Goal: Answer question/provide support

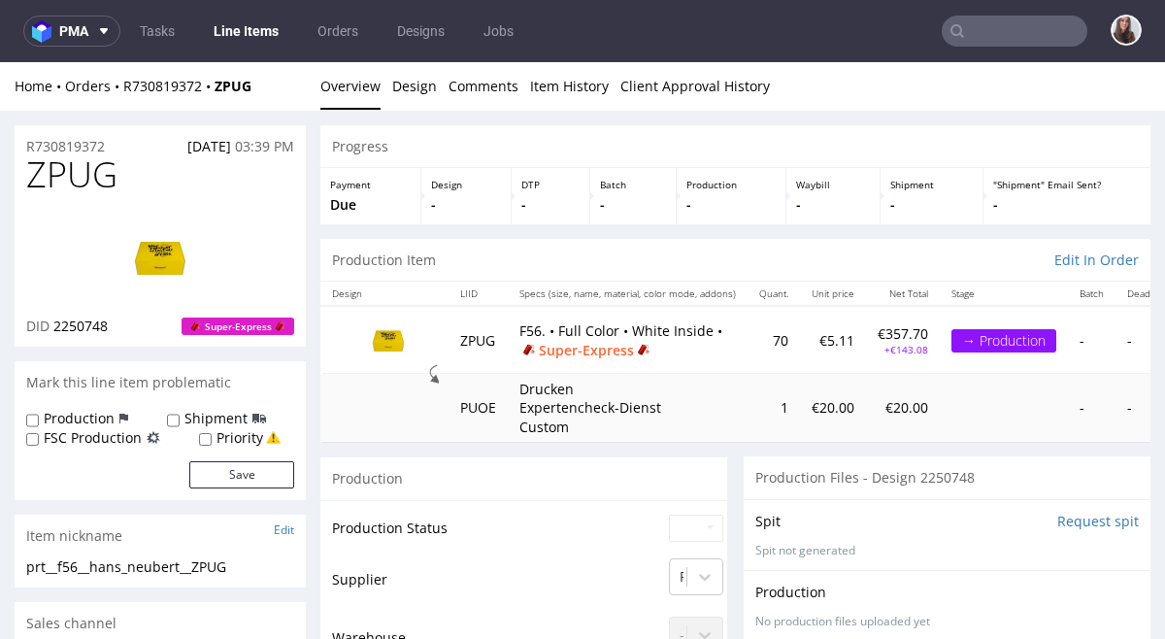
scroll to position [115, 0]
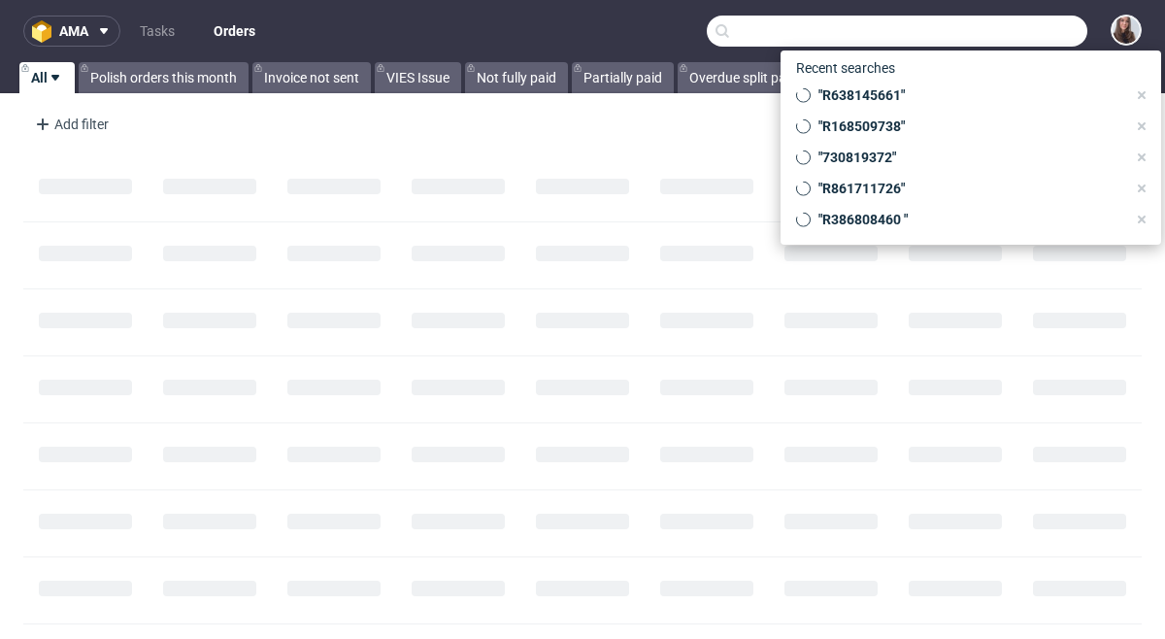
click at [986, 34] on input "text" at bounding box center [897, 31] width 381 height 31
paste input "R230834815"
type input "R230834815"
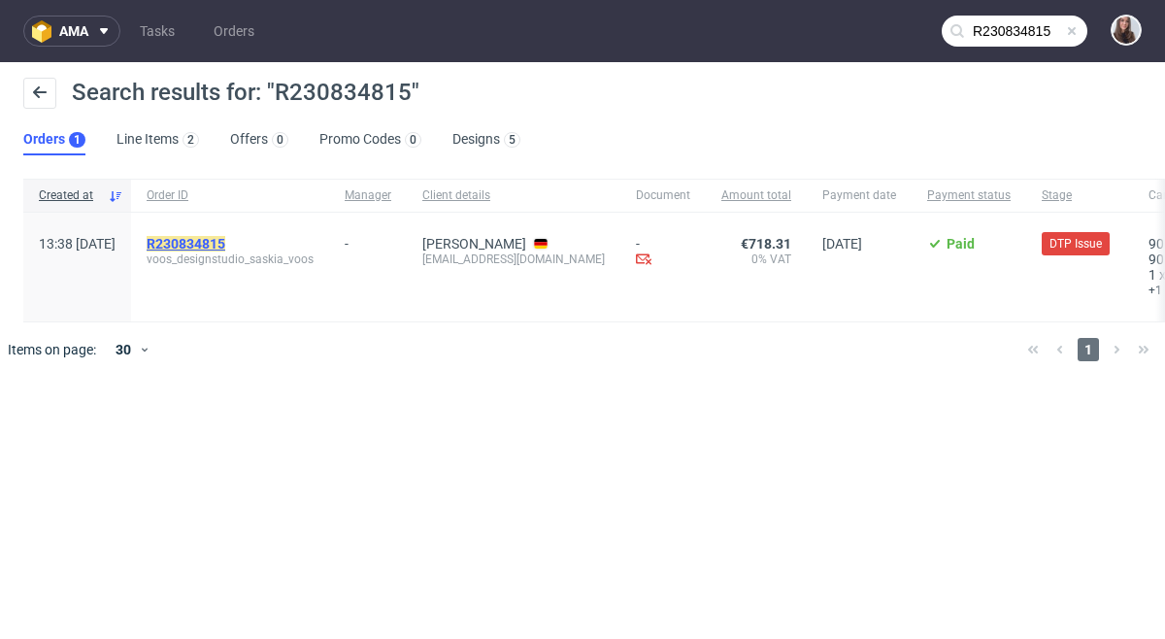
click at [225, 243] on mark "R230834815" at bounding box center [186, 244] width 79 height 16
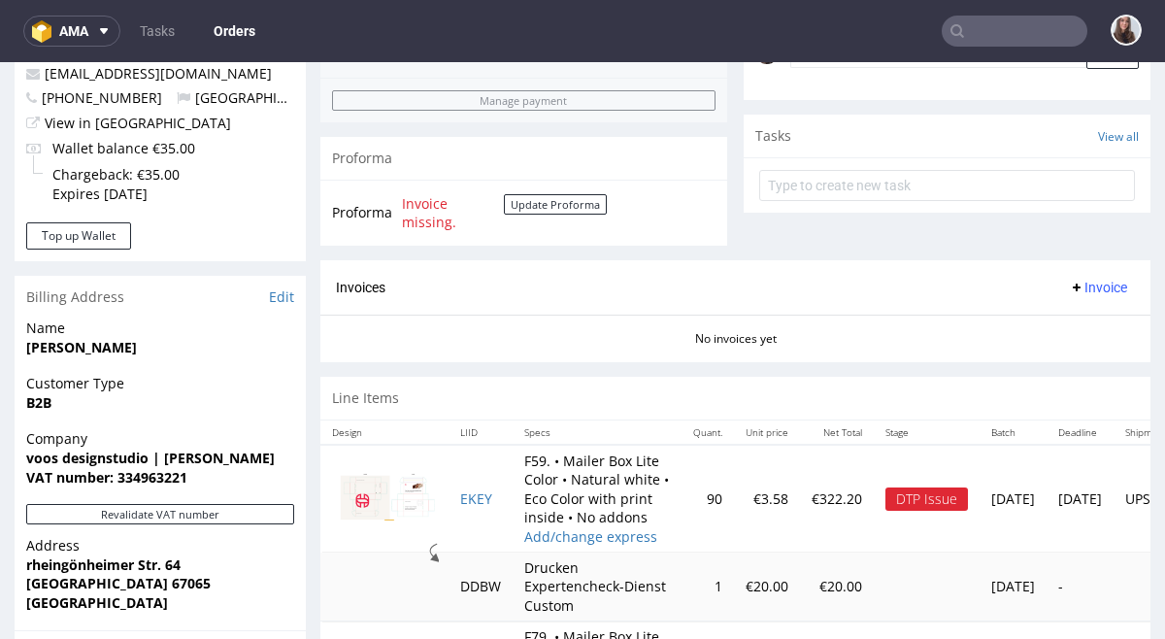
scroll to position [664, 0]
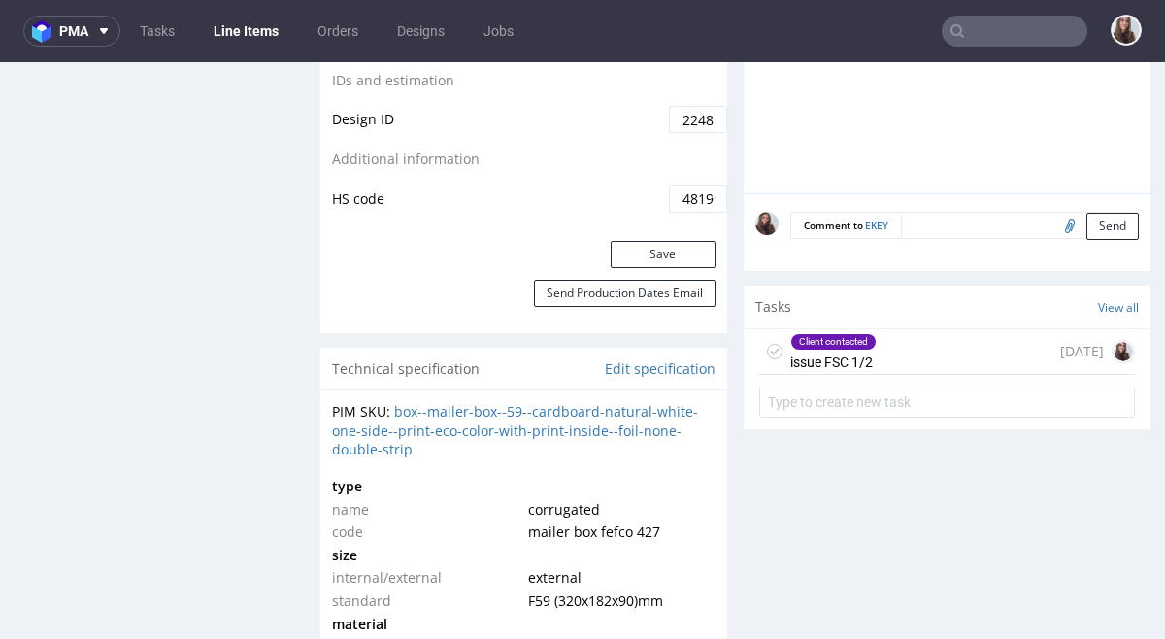
scroll to position [1221, 0]
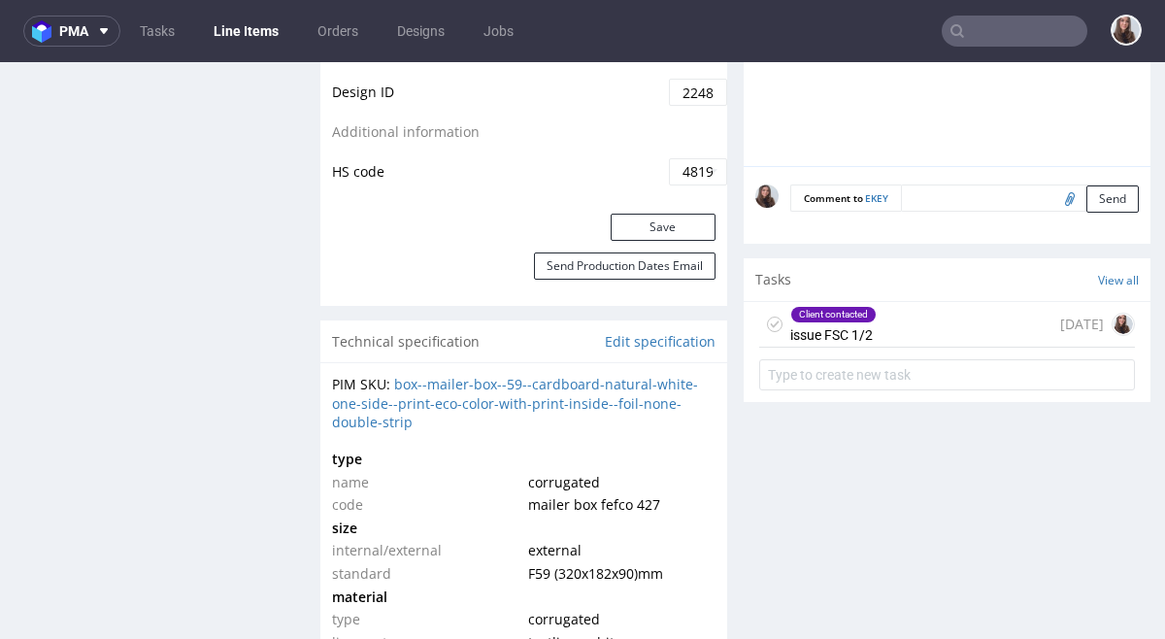
click at [880, 320] on div "Client contacted issue FSC 1/2 [DATE]" at bounding box center [947, 325] width 376 height 46
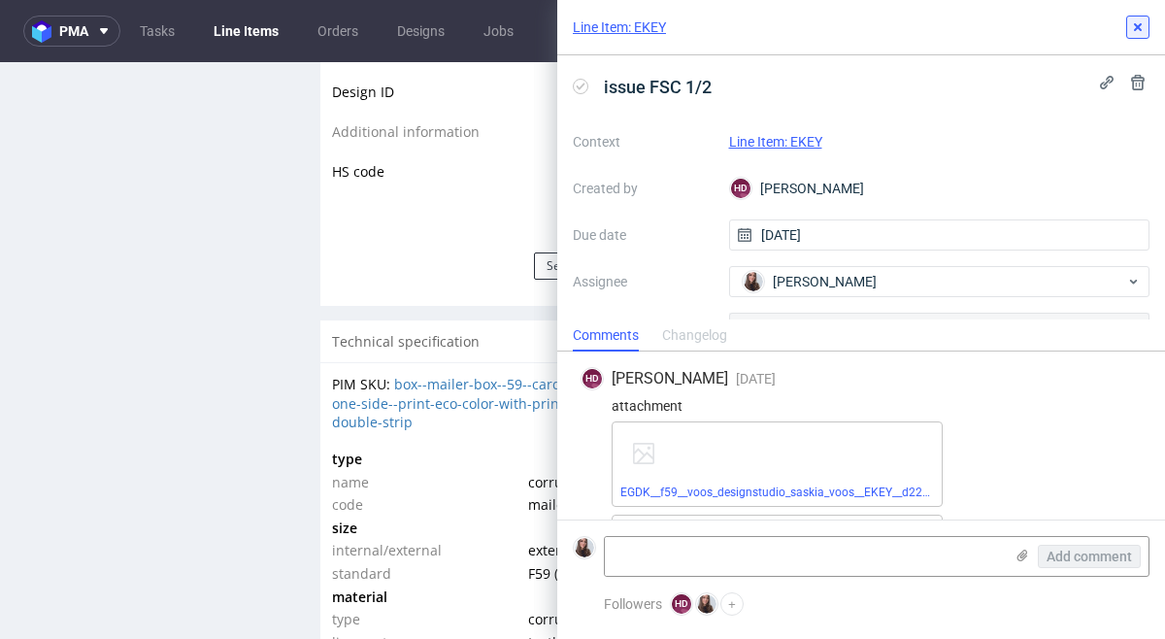
click at [1139, 27] on use at bounding box center [1138, 27] width 8 height 8
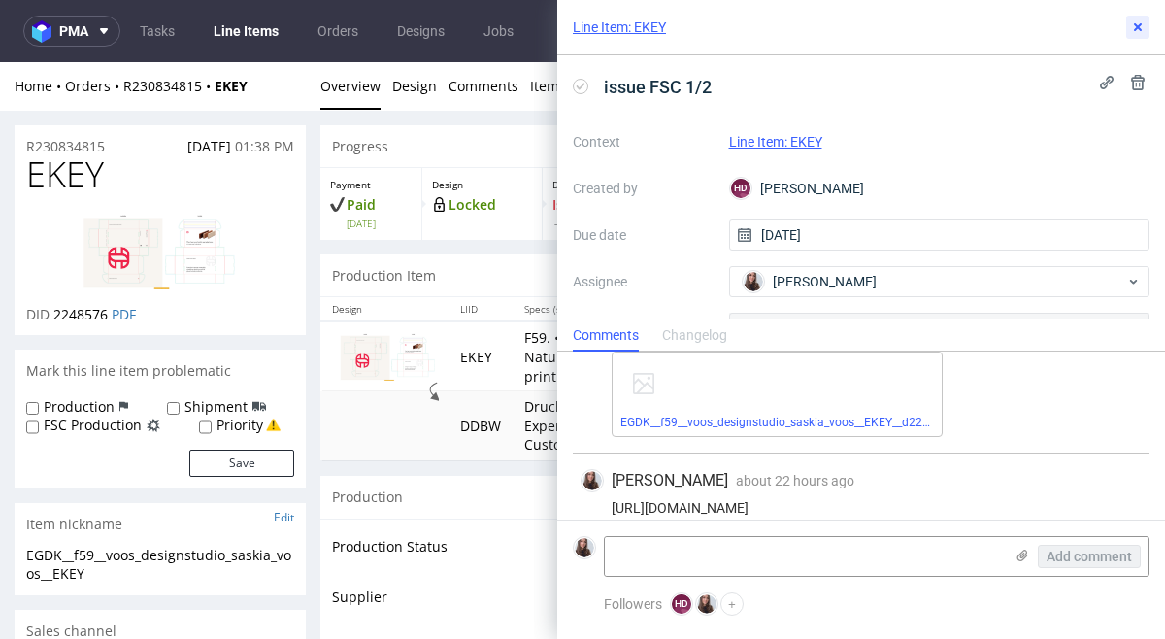
scroll to position [183, 0]
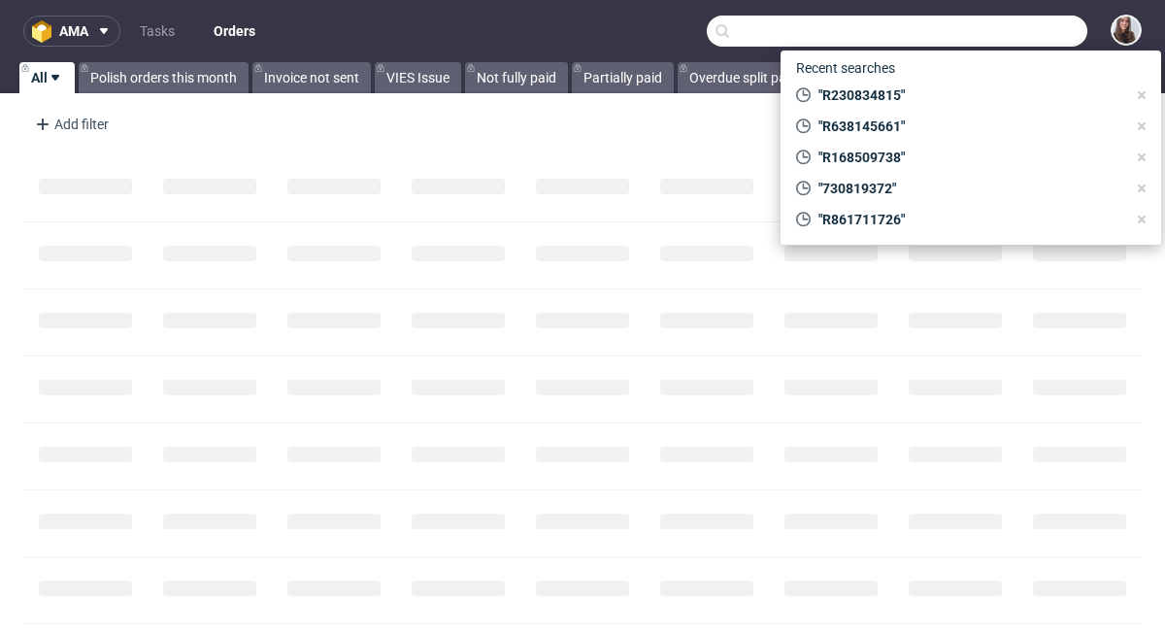
click at [986, 37] on input "text" at bounding box center [897, 31] width 381 height 31
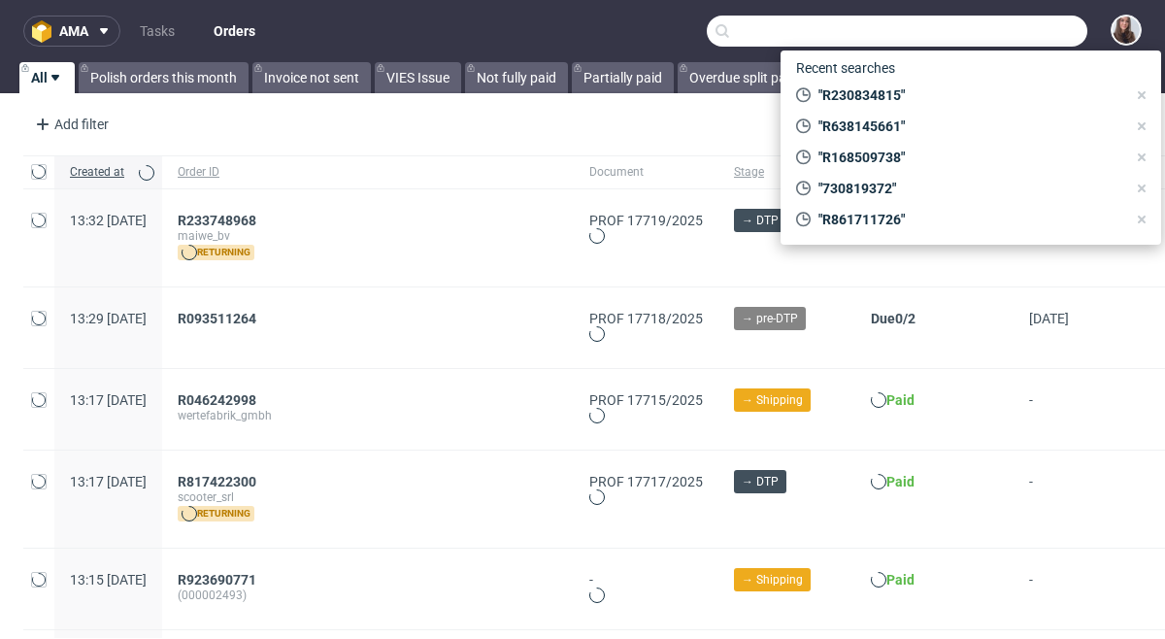
paste input "R230834815"
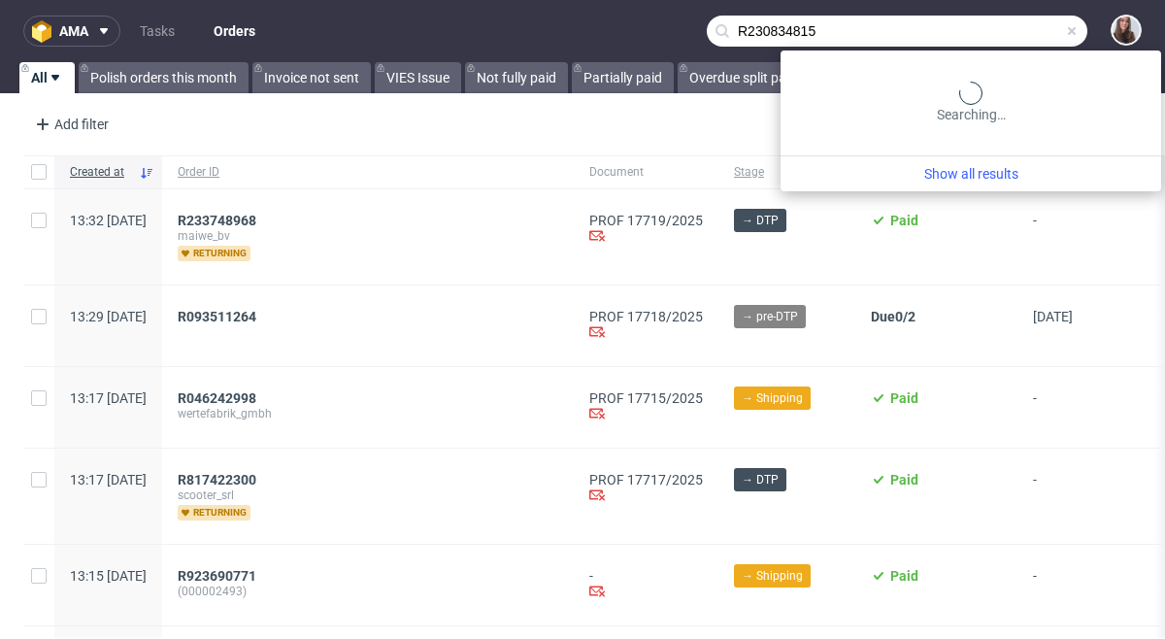
type input "R230834815"
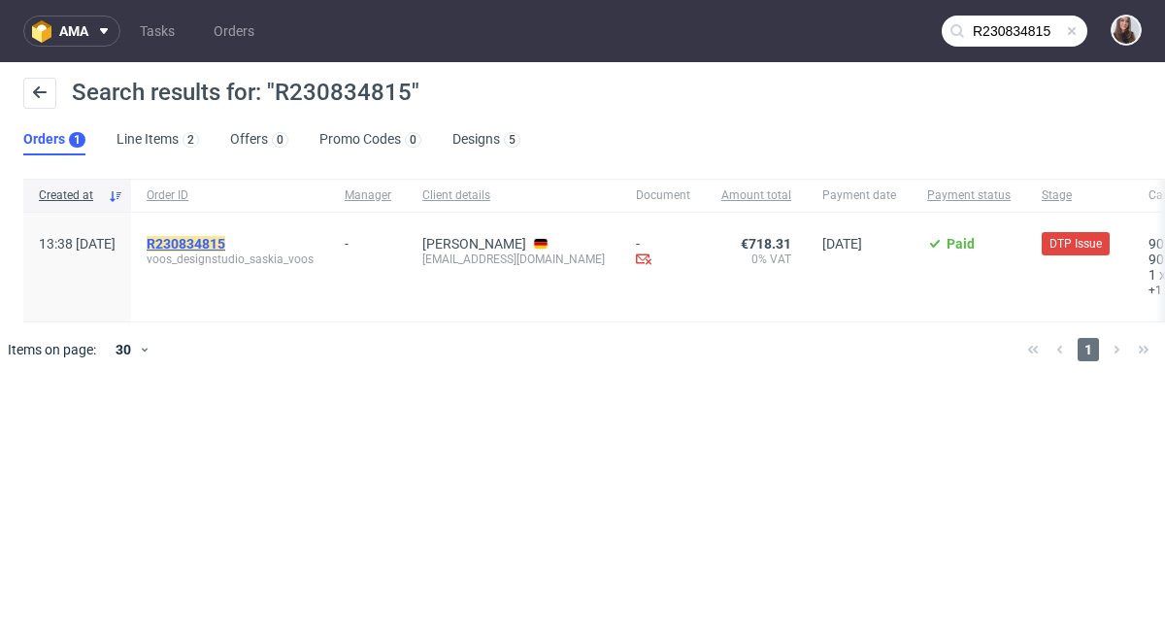
click at [225, 238] on mark "R230834815" at bounding box center [186, 244] width 79 height 16
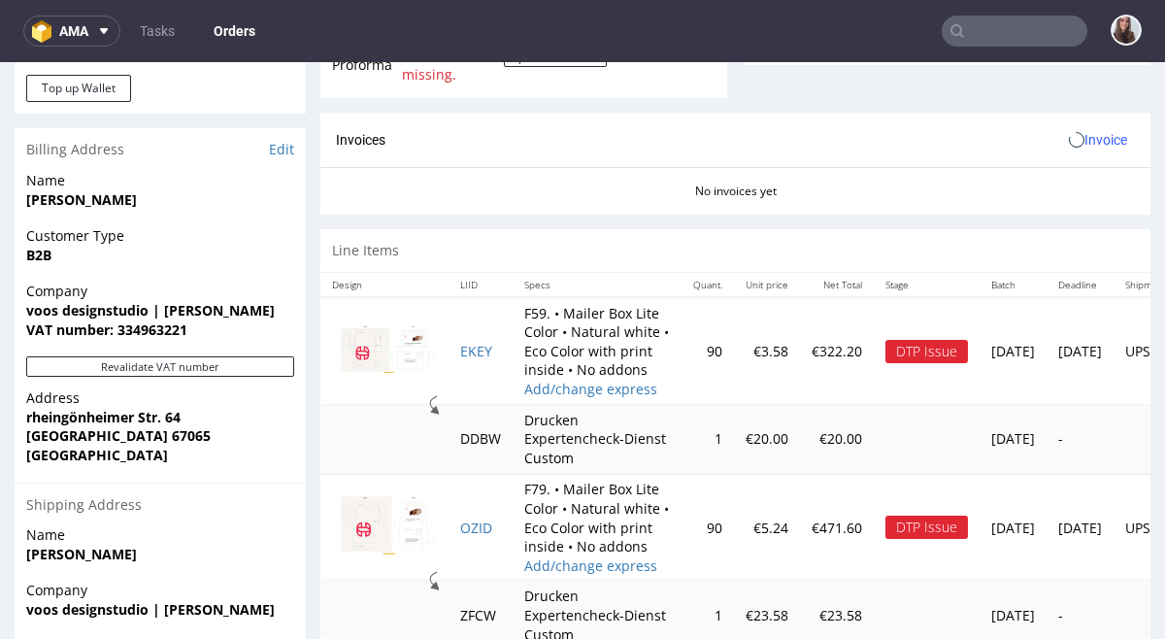
scroll to position [962, 0]
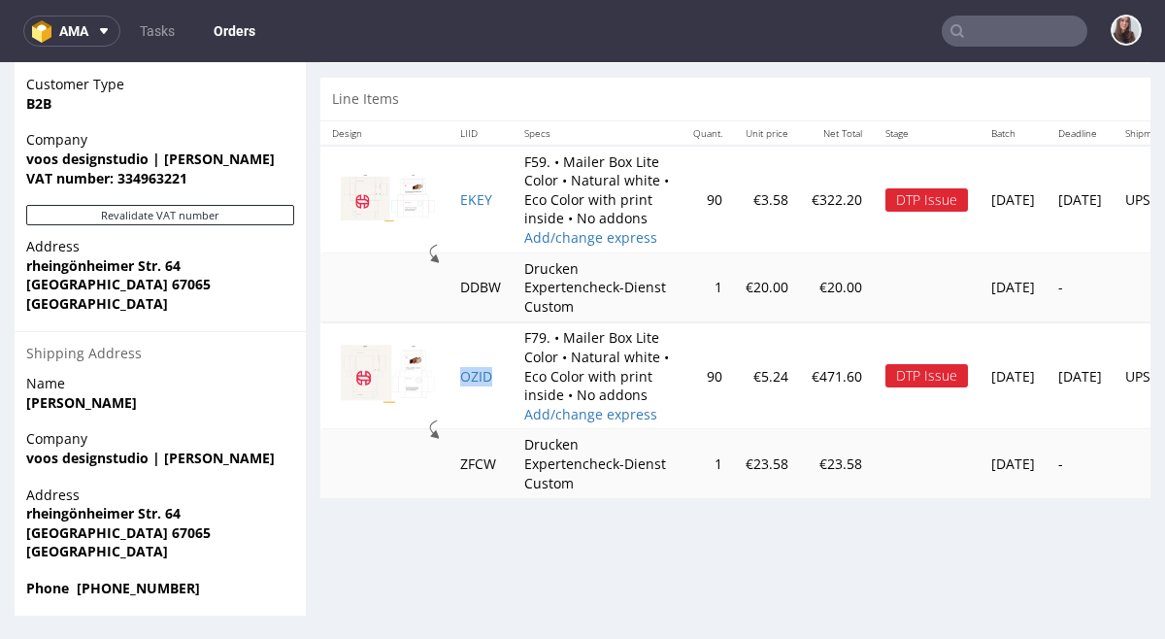
click at [481, 385] on td "OZID" at bounding box center [481, 375] width 64 height 107
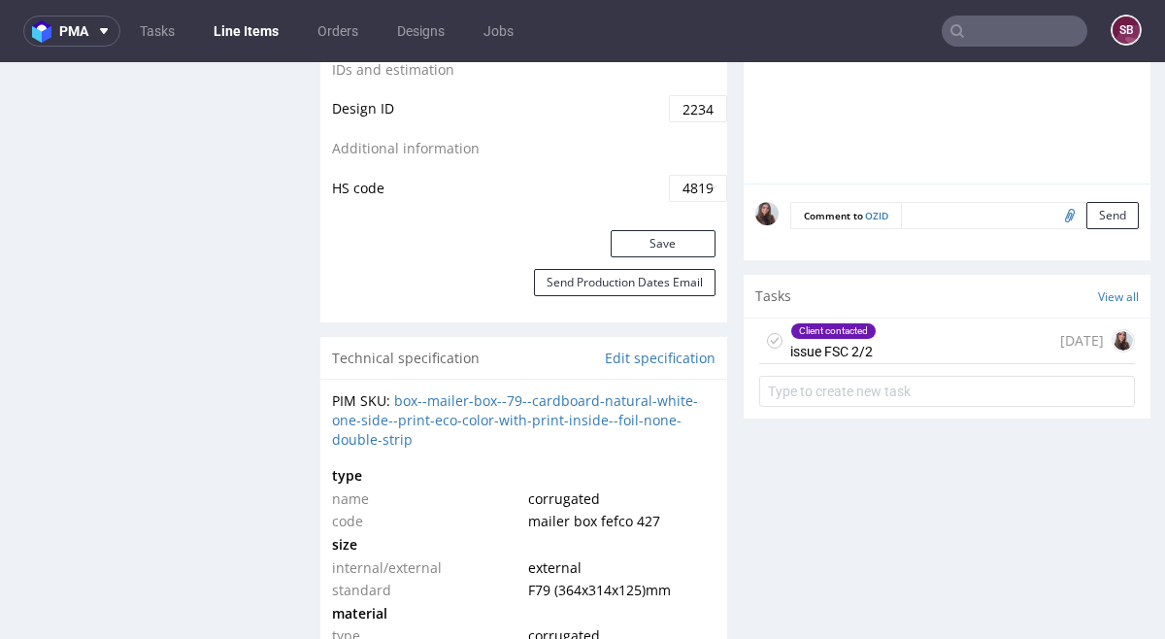
scroll to position [1229, 0]
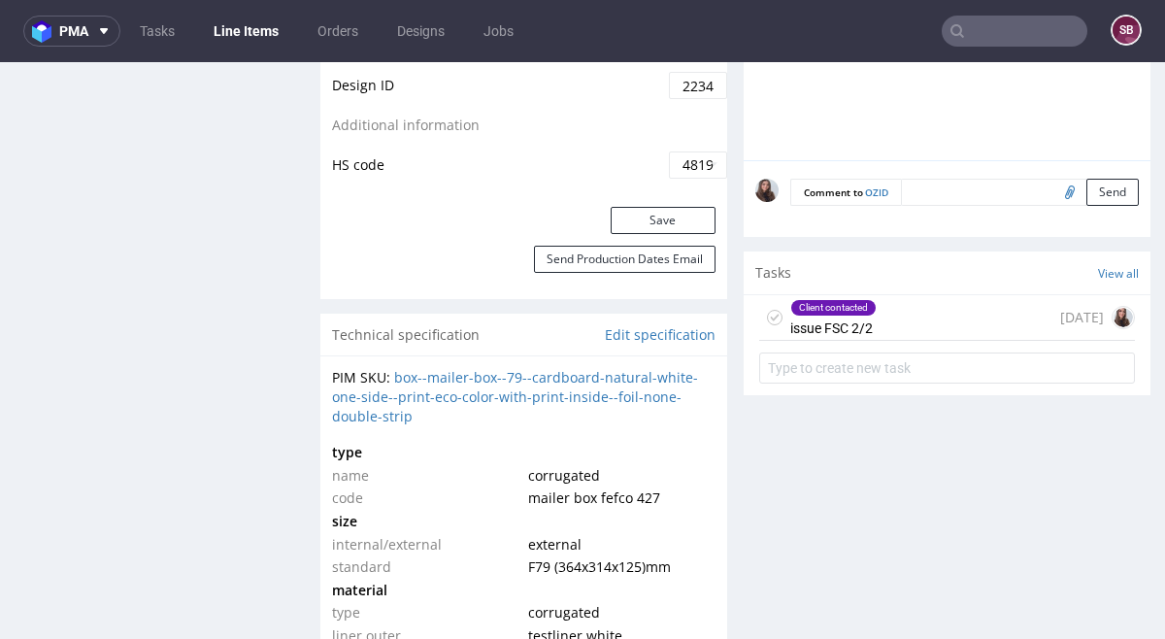
click at [846, 318] on div "Client contacted issue FSC 2/2" at bounding box center [834, 317] width 86 height 45
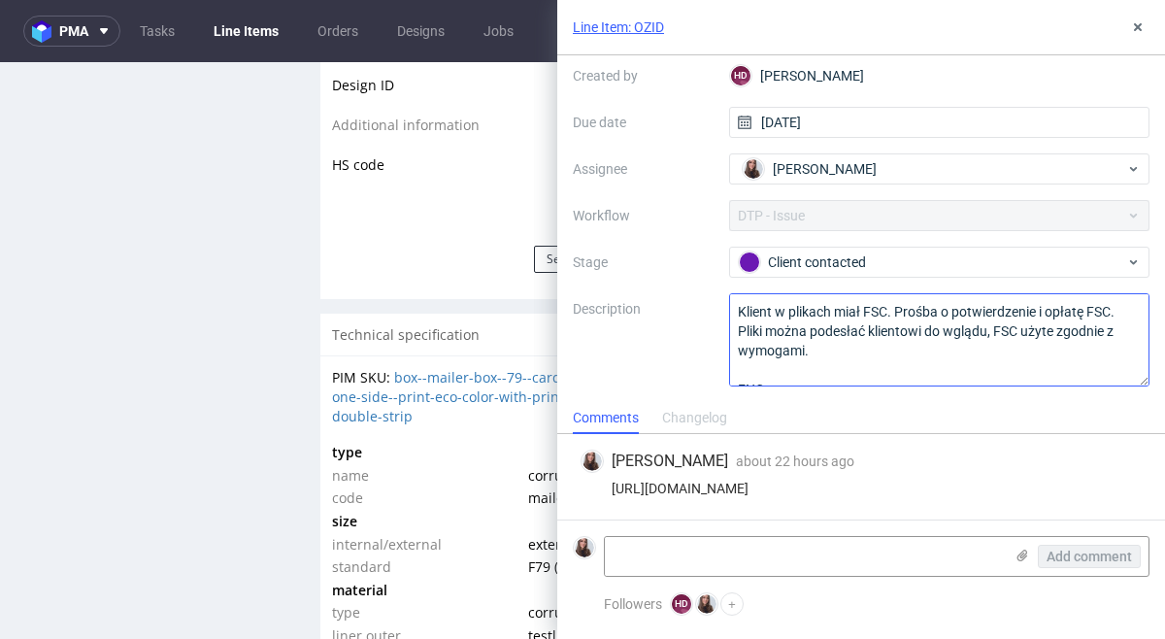
scroll to position [41, 0]
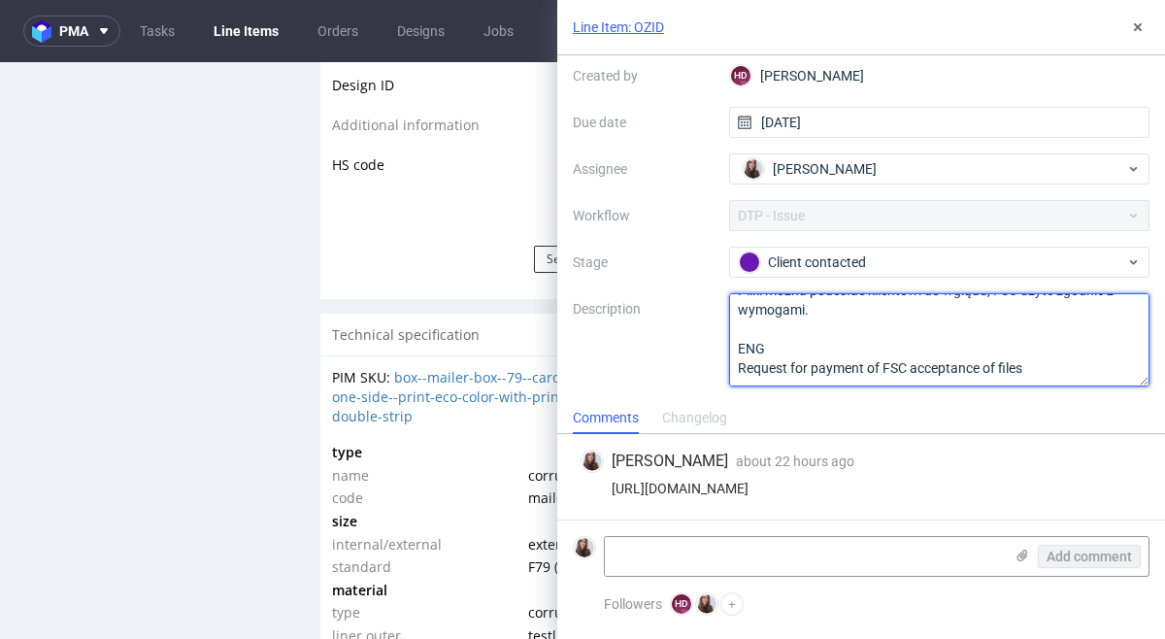
drag, startPoint x: 1062, startPoint y: 354, endPoint x: 709, endPoint y: 252, distance: 367.9
click at [709, 252] on div "Context Line Item: OZID Created by HD Hapka Dominika Due date 19/08/2025 Assign…" at bounding box center [861, 200] width 577 height 373
click at [836, 315] on textarea "Klient w plikach miał FSC. Prośba o potwierdzenie i opłatę FSC. Pliki można pod…" at bounding box center [939, 339] width 421 height 93
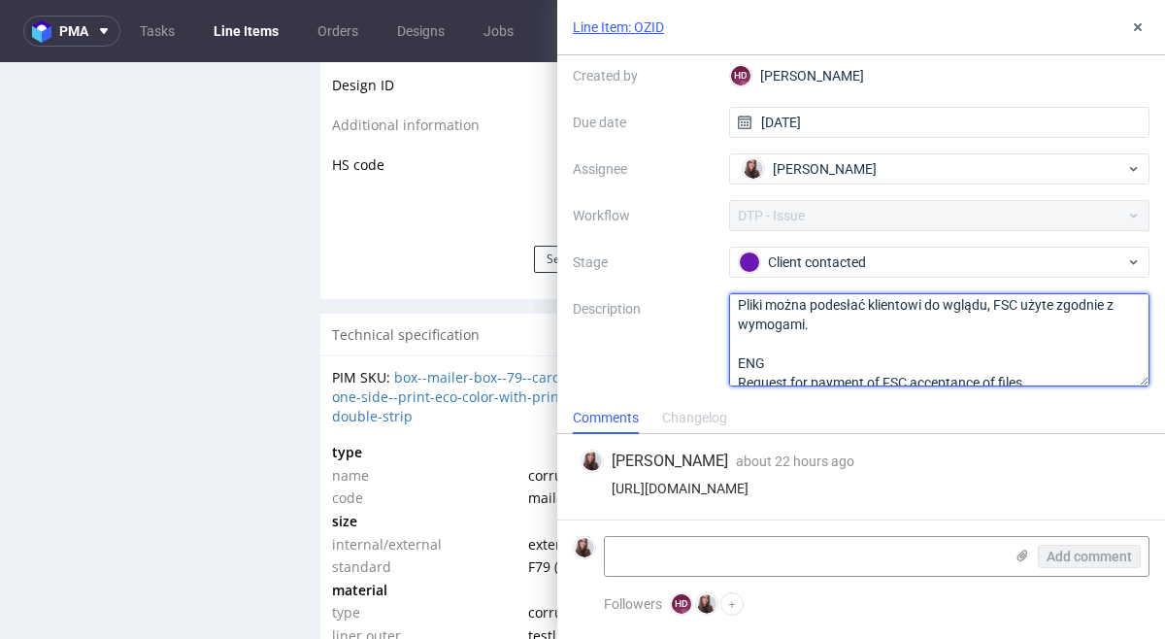
scroll to position [0, 0]
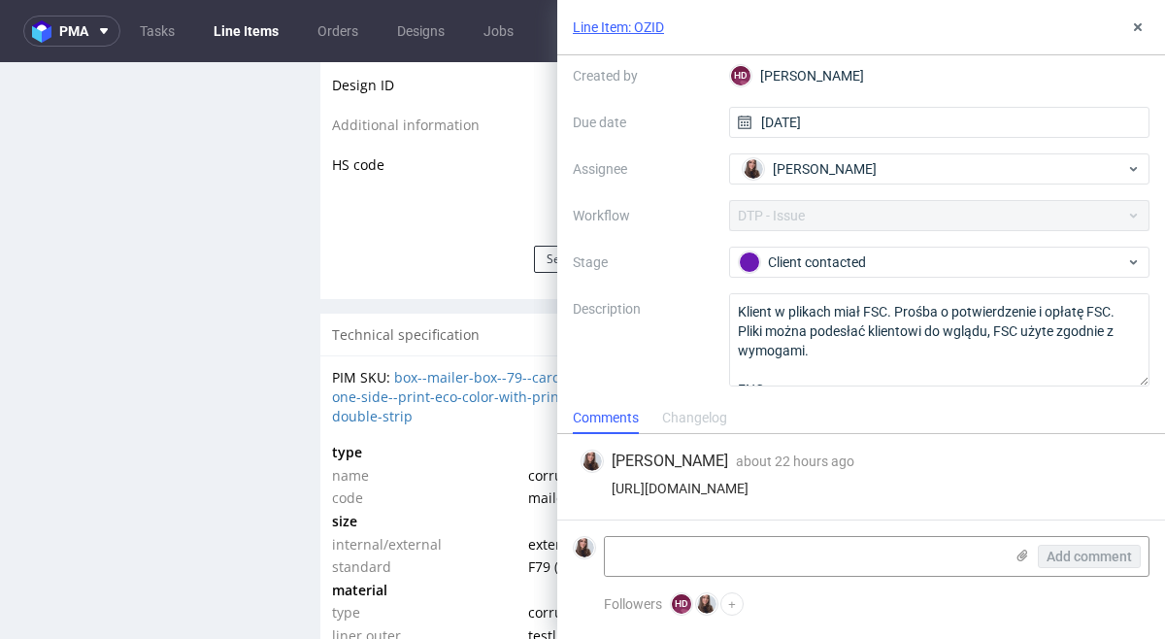
click at [221, 372] on div "R230834815 12.08.2025 01:38 PM OZID DID 2234393 PDF Mark this line item problem…" at bounding box center [160, 525] width 291 height 3256
